Goal: Transaction & Acquisition: Purchase product/service

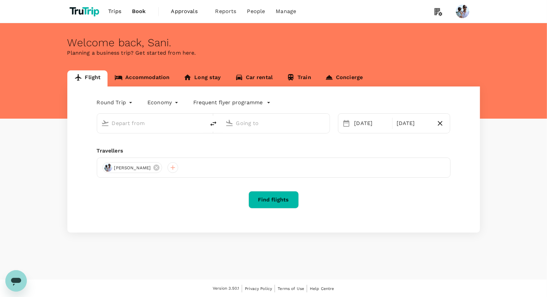
type input "Kuala Lumpur, Malaysia (any)"
type input "Penang, Malaysia (any)"
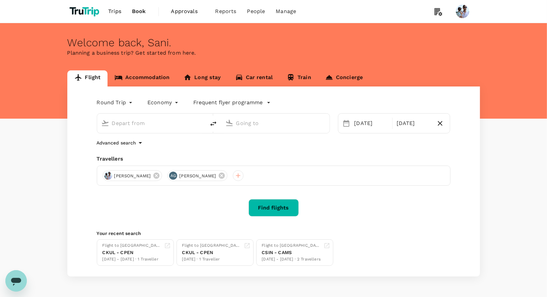
type input "Kuala Lumpur, Malaysia (any)"
type input "Penang, Malaysia (any)"
click at [219, 174] on icon at bounding box center [222, 175] width 6 height 6
click at [263, 209] on button "Find flights" at bounding box center [274, 207] width 50 height 17
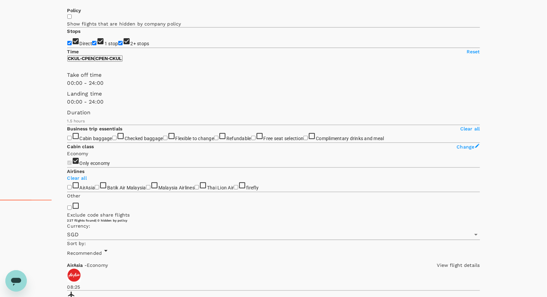
scroll to position [106, 0]
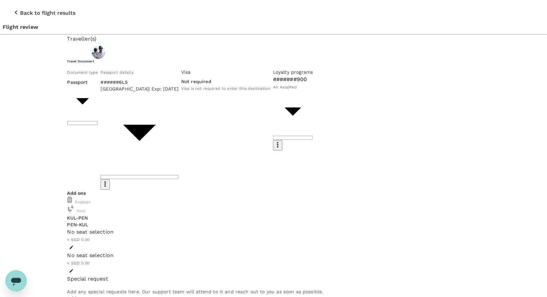
scroll to position [17, 0]
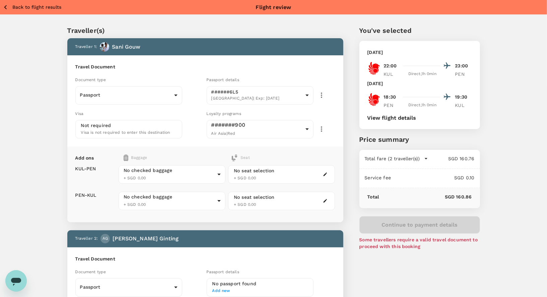
click at [404, 119] on button "View flight details" at bounding box center [391, 118] width 49 height 6
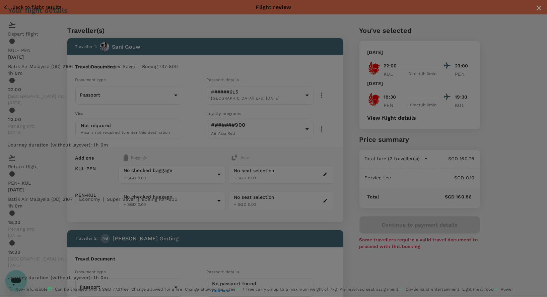
click at [537, 10] on icon "close" at bounding box center [539, 8] width 5 height 5
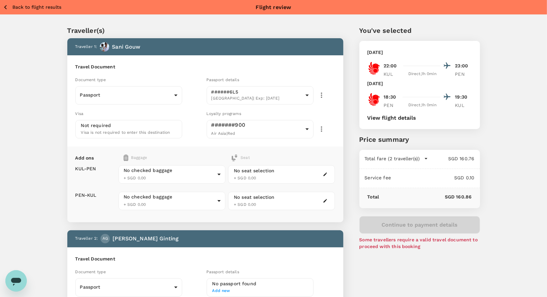
click at [36, 7] on p "Back to flight results" at bounding box center [36, 7] width 49 height 7
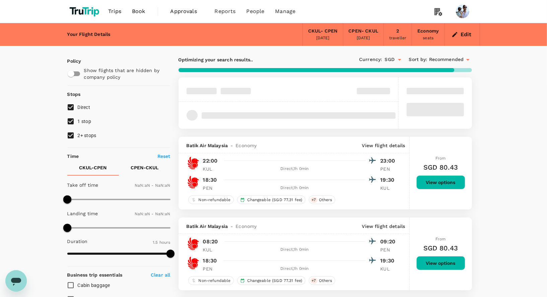
type input "1440"
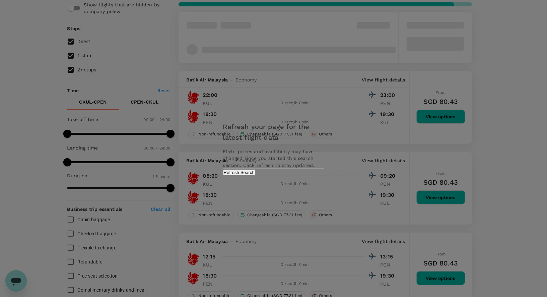
scroll to position [39, 0]
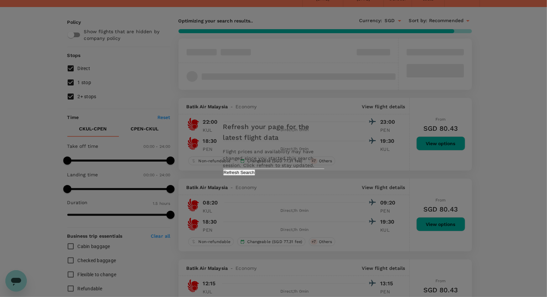
click at [256, 176] on button "Refresh Search" at bounding box center [239, 172] width 32 height 6
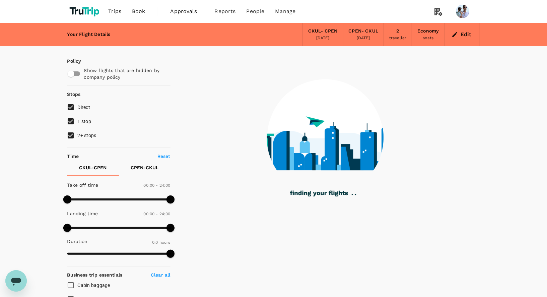
click at [82, 6] on img at bounding box center [85, 11] width 36 height 15
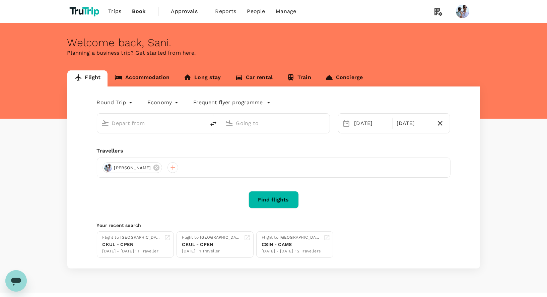
type input "[GEOGRAPHIC_DATA], [GEOGRAPHIC_DATA] (any)"
type input "Penang, [GEOGRAPHIC_DATA] (any)"
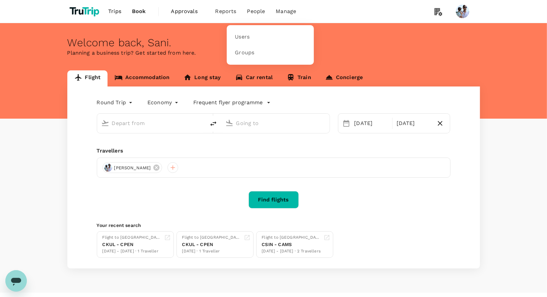
type input "[GEOGRAPHIC_DATA], [GEOGRAPHIC_DATA] (any)"
type input "Penang, [GEOGRAPHIC_DATA] (any)"
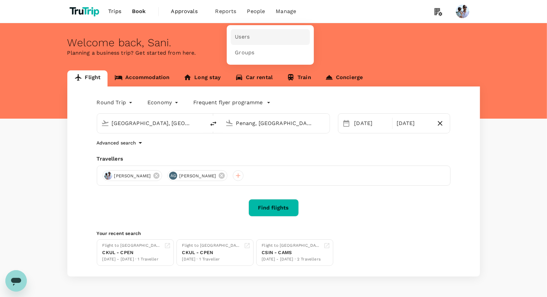
click at [253, 39] on link "Users" at bounding box center [270, 37] width 79 height 16
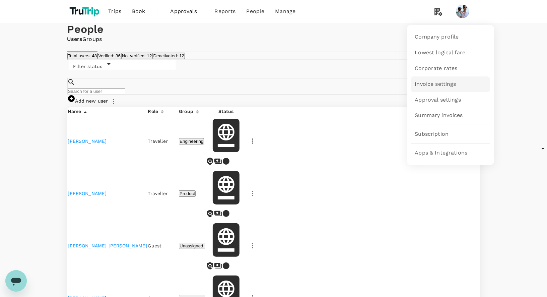
click at [440, 80] on span "Invoice settings" at bounding box center [435, 84] width 41 height 8
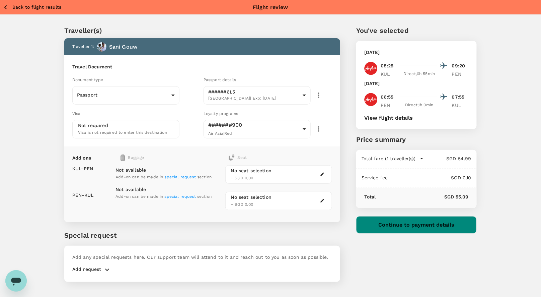
click at [419, 223] on button "Continue to payment details" at bounding box center [416, 224] width 121 height 17
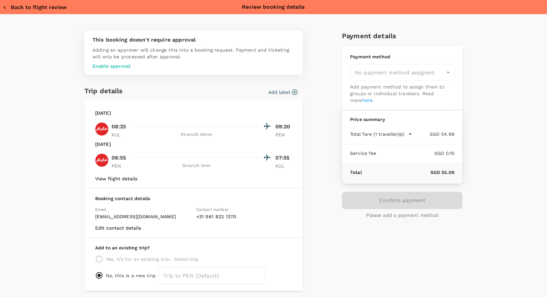
type input "957ea809-f6d8-4812-b2fe-650ca3c26ab6"
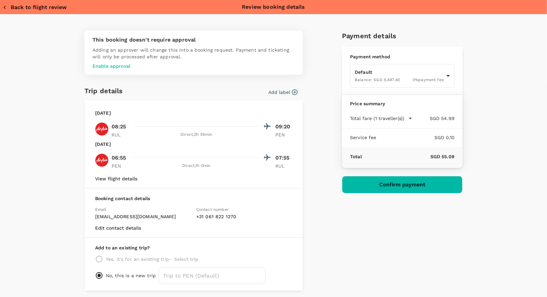
click at [403, 118] on button "Total fare (1 traveller(s))" at bounding box center [381, 118] width 62 height 7
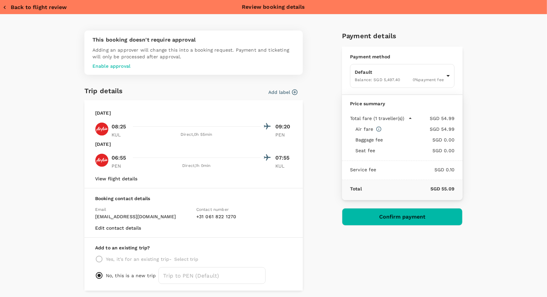
click at [131, 230] on div "Booking contact details Email sani@trutrip.co Contact number + 31 061 822 1270 …" at bounding box center [193, 212] width 218 height 49
click at [122, 225] on button "Edit contact details" at bounding box center [118, 227] width 46 height 5
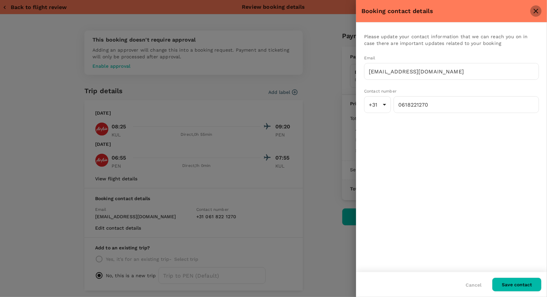
click at [534, 8] on icon "close" at bounding box center [536, 11] width 8 height 8
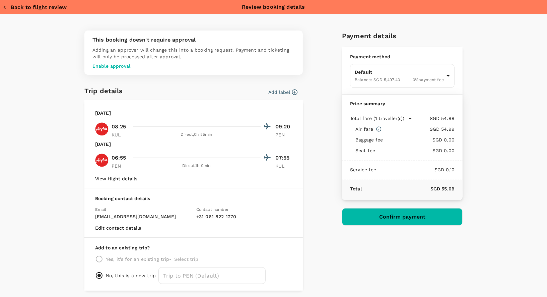
click at [104, 95] on h6 "Trip details" at bounding box center [103, 90] width 39 height 11
click at [104, 89] on h6 "Trip details" at bounding box center [103, 90] width 39 height 11
click at [112, 63] on p "Enable approval" at bounding box center [193, 66] width 202 height 7
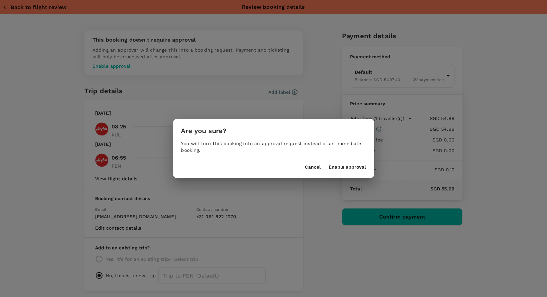
click at [354, 165] on button "Enable approval" at bounding box center [347, 166] width 37 height 5
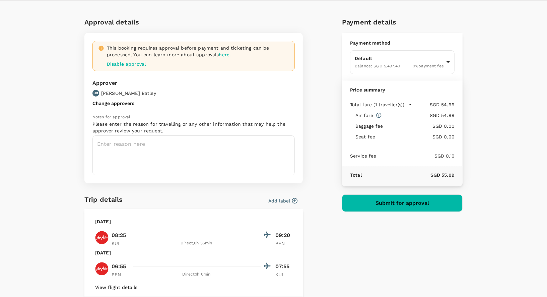
scroll to position [18, 0]
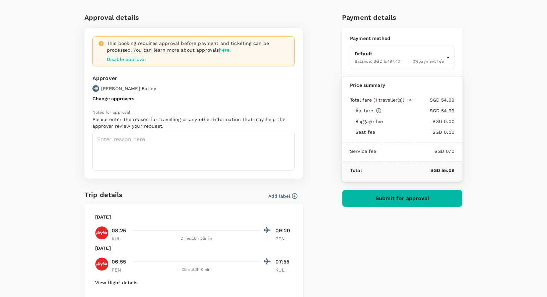
click at [112, 96] on button "Change approvers" at bounding box center [113, 98] width 42 height 5
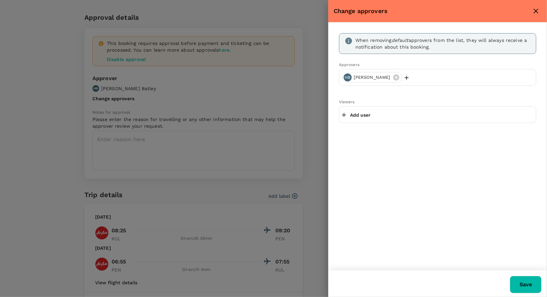
click at [539, 12] on icon "close" at bounding box center [536, 11] width 8 height 8
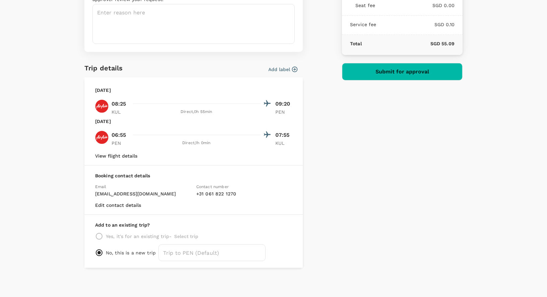
scroll to position [0, 0]
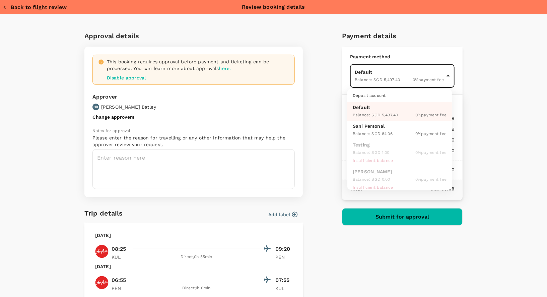
click at [448, 77] on body "Back to flight results Flight review Traveller(s) Traveller 1 : Sani Gouw Trave…" at bounding box center [273, 157] width 547 height 315
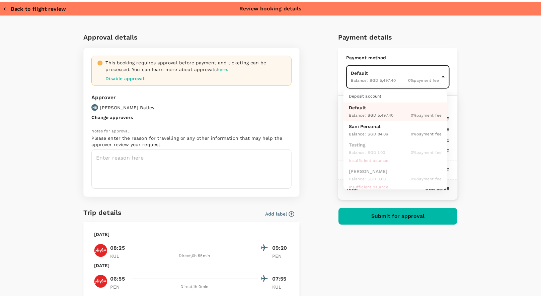
scroll to position [117, 0]
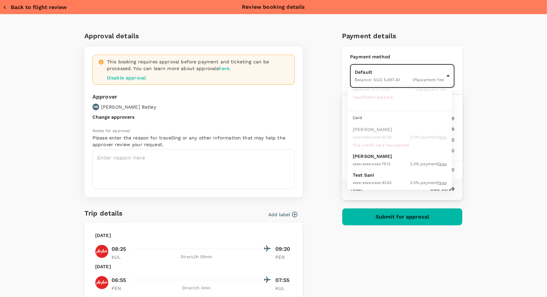
click at [509, 90] on div at bounding box center [273, 148] width 547 height 297
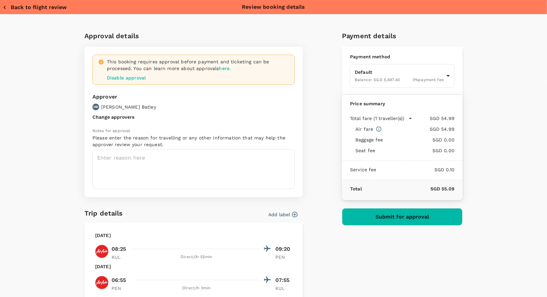
click at [488, 90] on div "Approval details This booking requires approval before payment and ticketing ca…" at bounding box center [273, 228] width 547 height 429
click at [52, 8] on button "Back to flight review" at bounding box center [35, 7] width 64 height 7
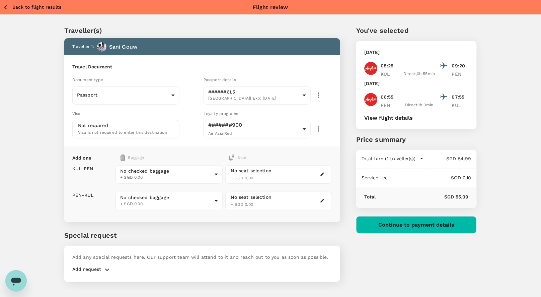
click at [49, 9] on p "Back to flight results" at bounding box center [36, 7] width 49 height 7
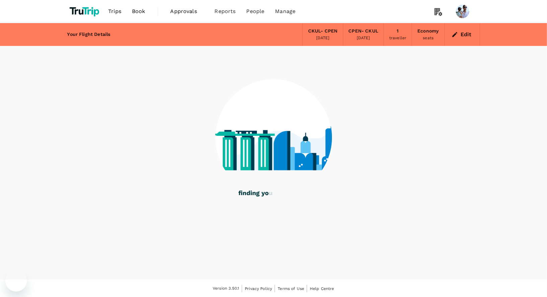
click at [186, 12] on span "Approvals" at bounding box center [186, 11] width 33 height 8
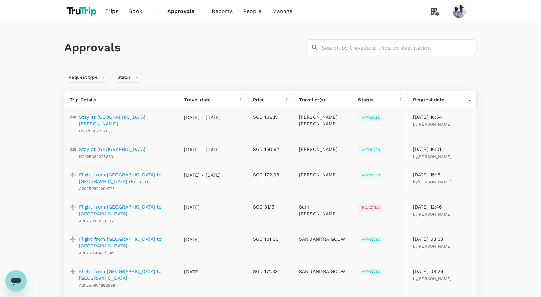
click at [122, 118] on p "Stay at Verse Luxe Hotel Wahid Hasyim" at bounding box center [126, 120] width 95 height 13
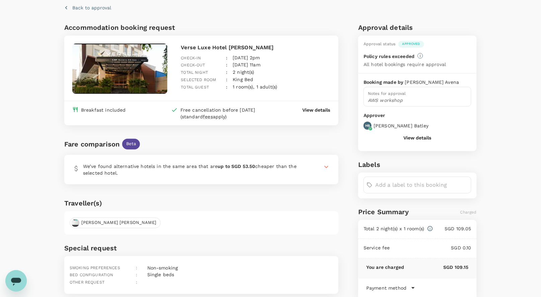
scroll to position [54, 0]
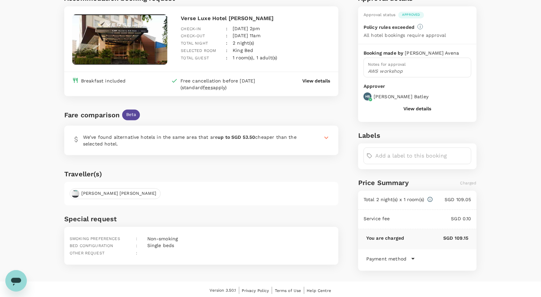
click at [168, 135] on p "We’ve found alternative hotels in the same area that are up to SGD 53.50 cheape…" at bounding box center [194, 140] width 223 height 13
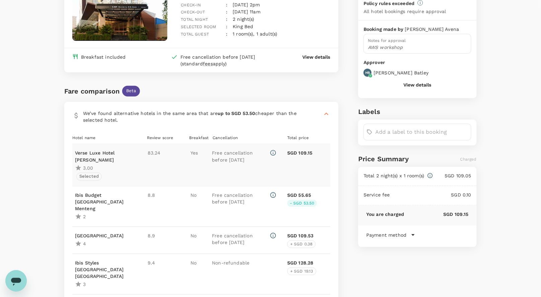
scroll to position [87, 0]
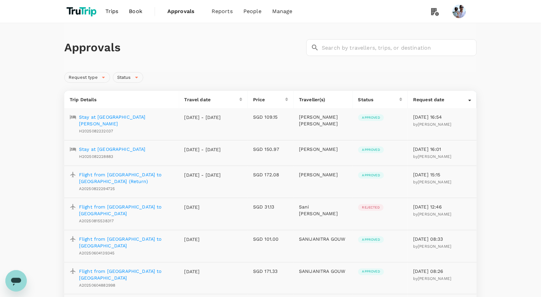
click at [104, 146] on p "Stay at Nostoi" at bounding box center [112, 149] width 67 height 7
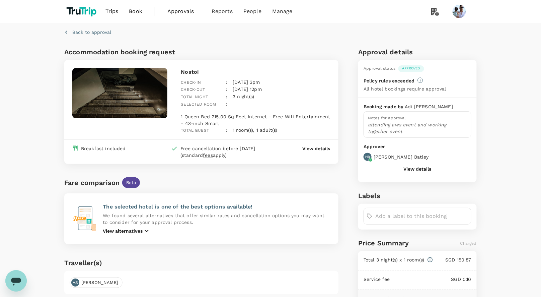
scroll to position [9, 0]
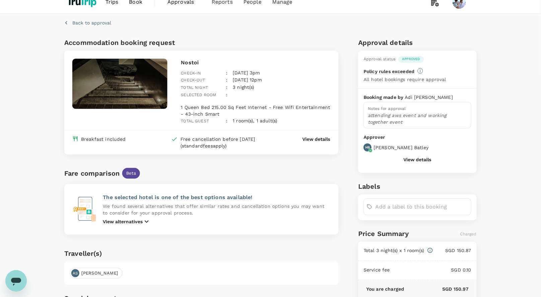
click at [140, 218] on p "View alternatives" at bounding box center [123, 221] width 40 height 7
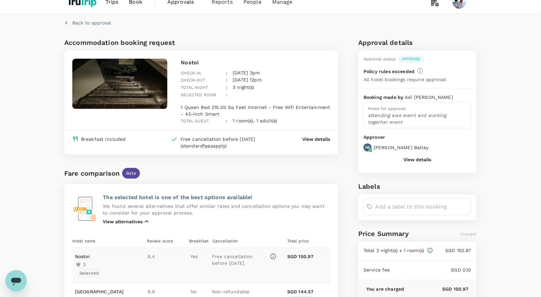
scroll to position [166, 0]
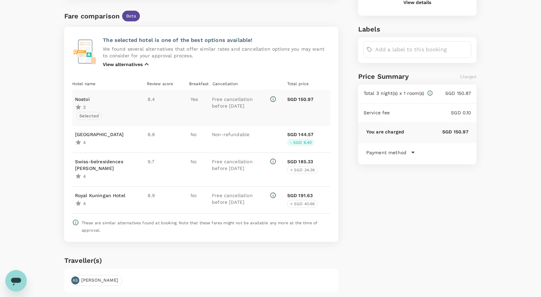
click at [87, 96] on p "Nostoi" at bounding box center [88, 99] width 27 height 7
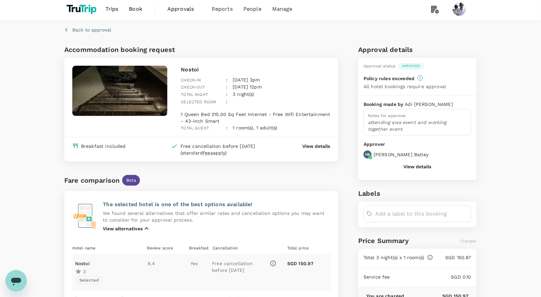
scroll to position [0, 0]
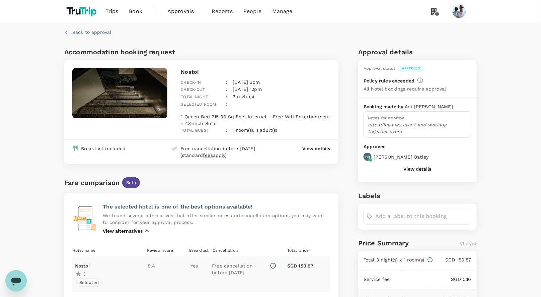
click at [318, 147] on p "View details" at bounding box center [317, 148] width 28 height 7
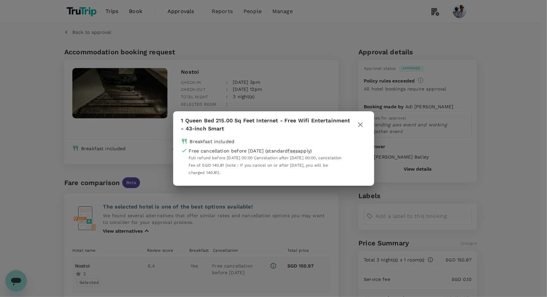
click at [123, 135] on div "1 Queen Bed 215.00 Sq Feet Internet - Free Wifi Entertainment - 43-inch Smart B…" at bounding box center [273, 148] width 547 height 297
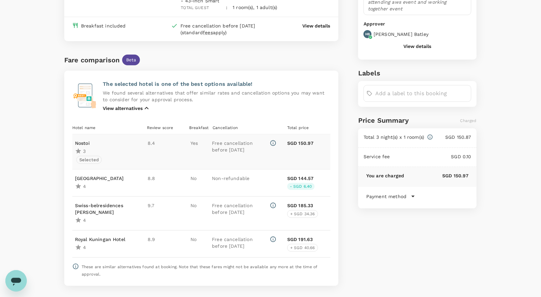
scroll to position [130, 0]
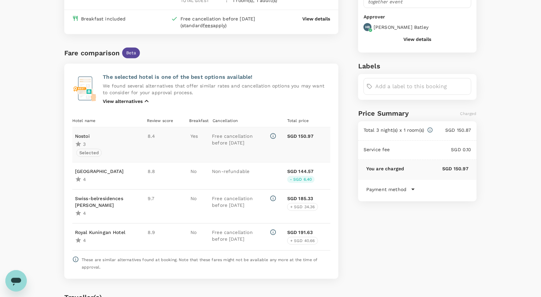
click at [401, 190] on p "Payment method" at bounding box center [386, 189] width 40 height 7
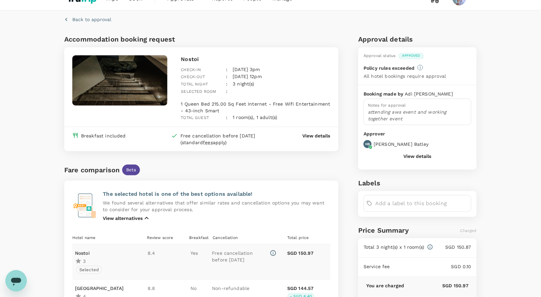
scroll to position [12, 0]
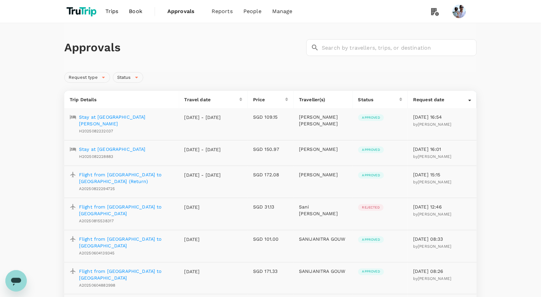
click at [112, 114] on p "Stay at Verse Luxe Hotel Wahid Hasyim" at bounding box center [126, 120] width 95 height 13
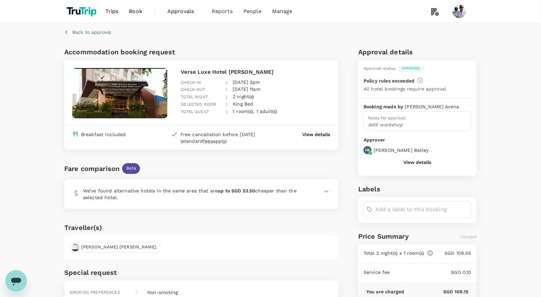
scroll to position [4, 0]
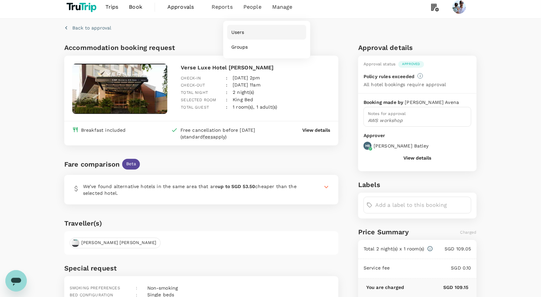
click at [241, 38] on link "Users" at bounding box center [266, 32] width 79 height 15
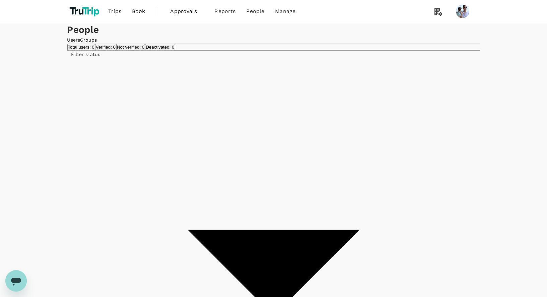
click at [97, 43] on link "Groups" at bounding box center [88, 39] width 17 height 5
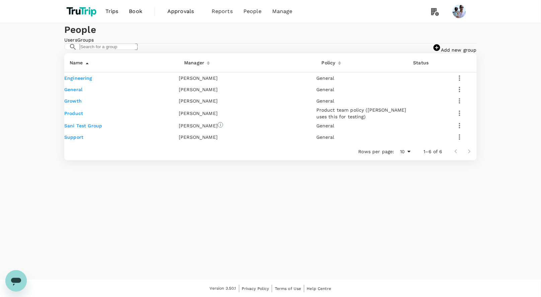
click at [112, 11] on span "Trips" at bounding box center [112, 11] width 13 height 8
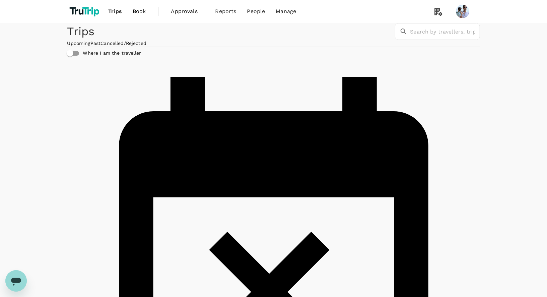
click at [101, 46] on link "Past" at bounding box center [95, 43] width 10 height 5
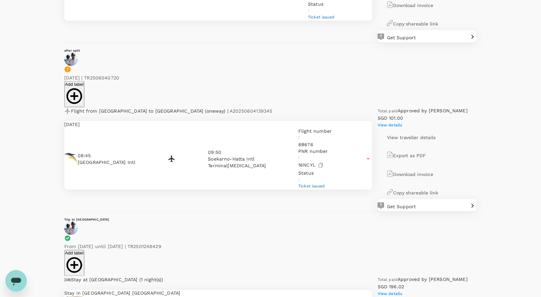
scroll to position [276, 0]
